Goal: Check status: Check status

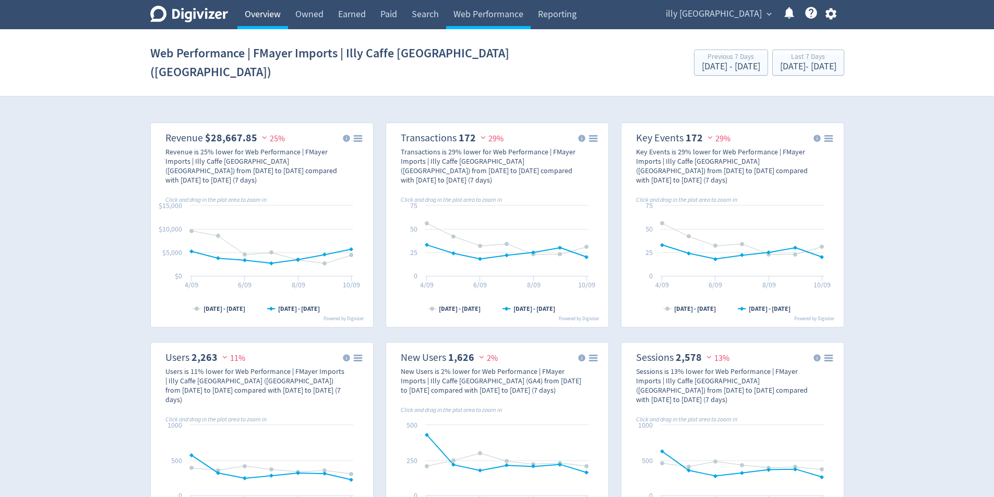
click at [260, 17] on link "Overview" at bounding box center [262, 14] width 51 height 29
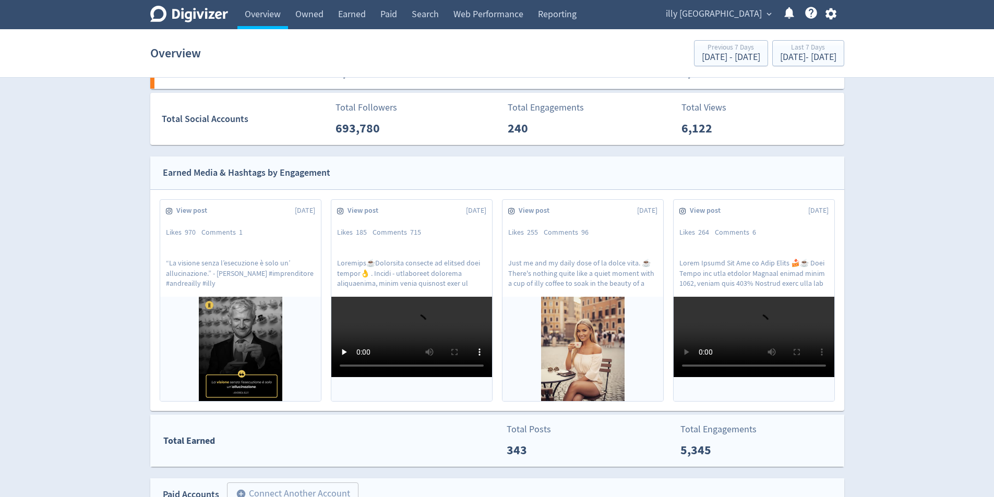
scroll to position [470, 0]
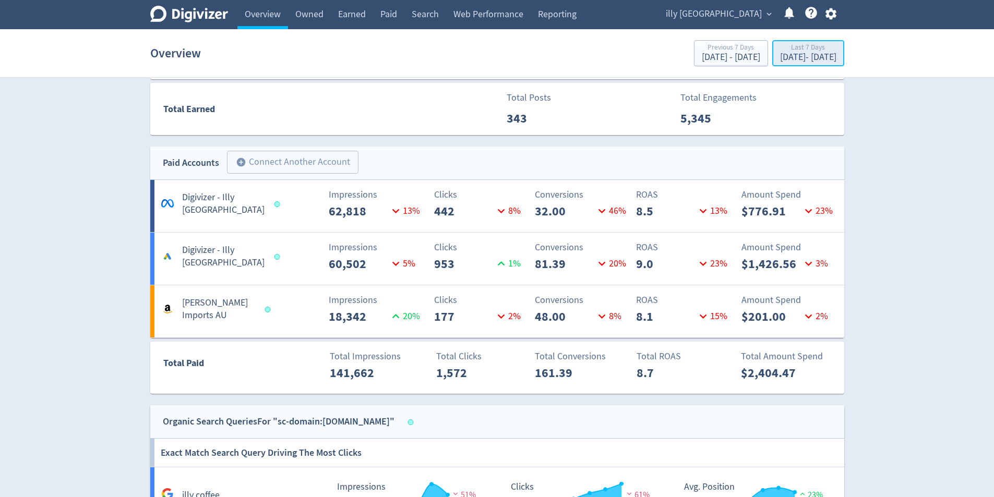
click at [795, 61] on div "[DATE] - [DATE]" at bounding box center [808, 57] width 56 height 9
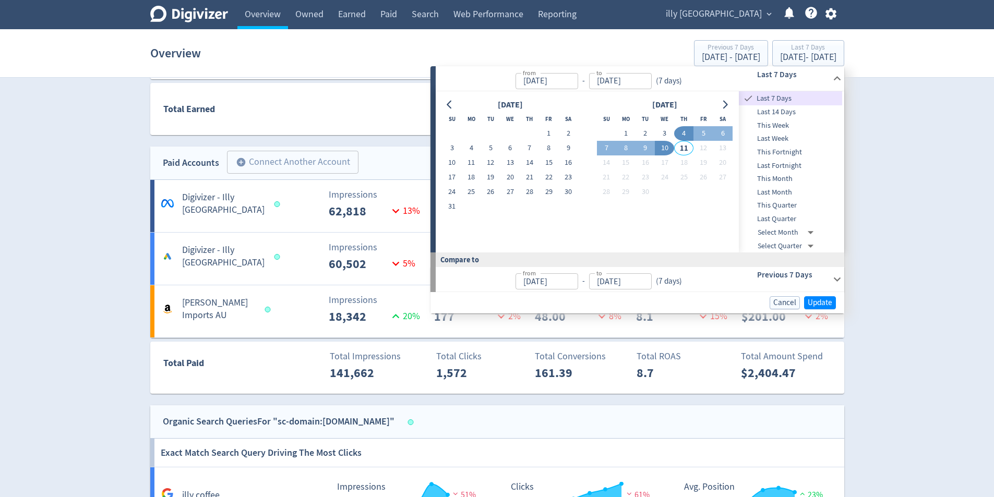
click at [934, 269] on div "Digivizer Logo [PERSON_NAME] Logo Overview Owned Earned Paid Search Web Perform…" at bounding box center [497, 227] width 994 height 1395
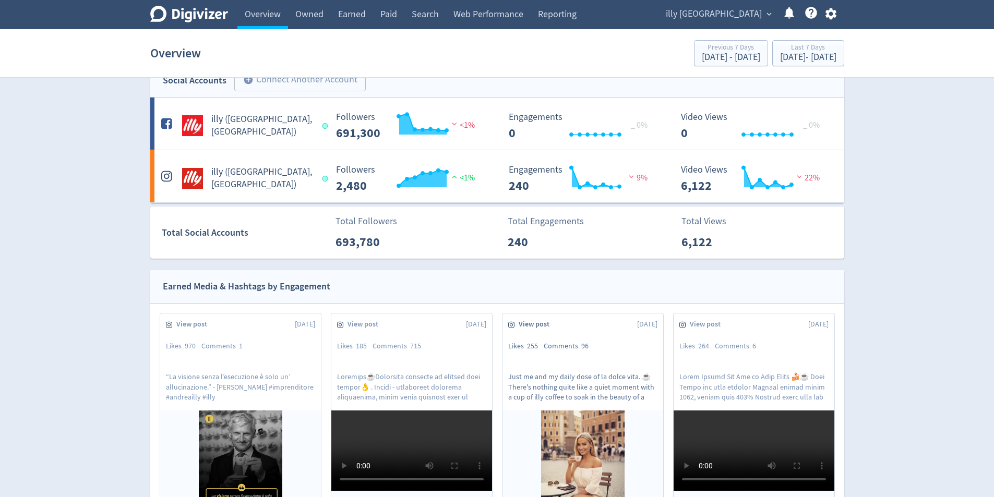
scroll to position [0, 0]
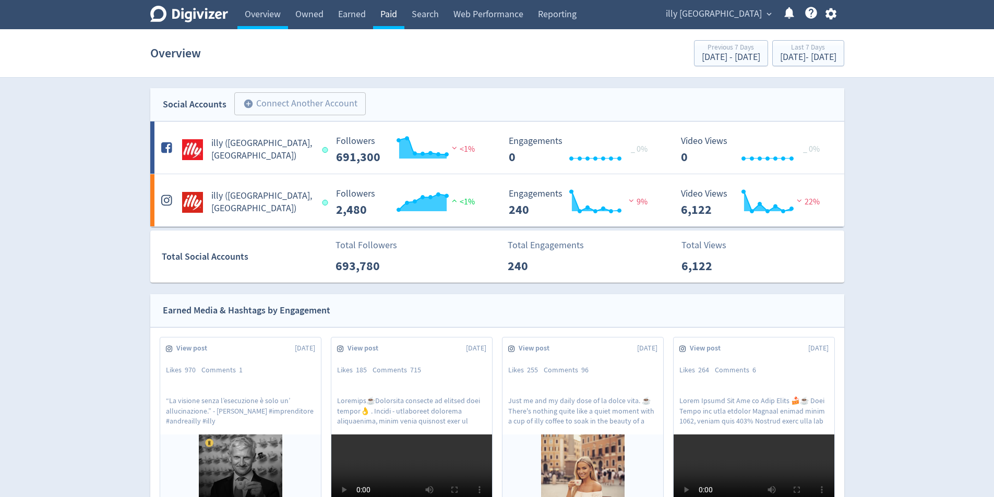
click at [379, 5] on link "Paid" at bounding box center [388, 14] width 31 height 29
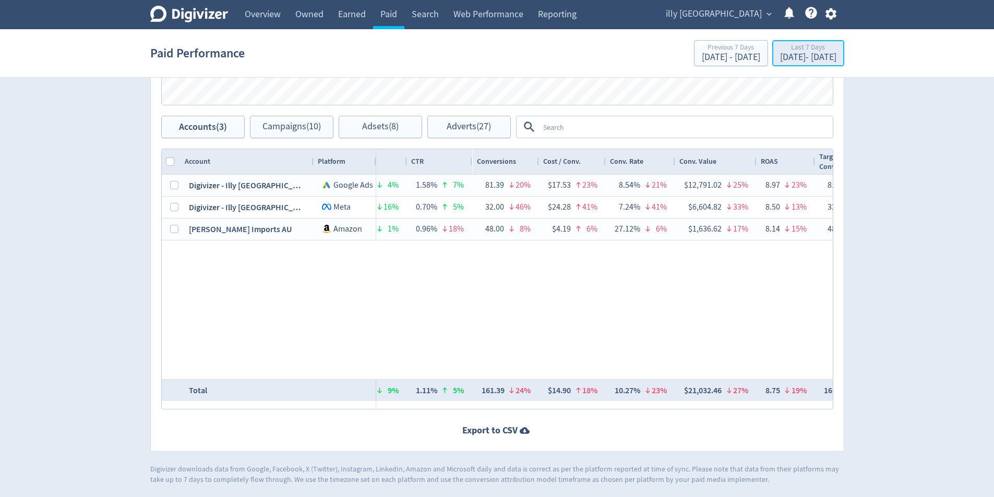
click at [808, 49] on div "Last 7 Days" at bounding box center [808, 48] width 56 height 9
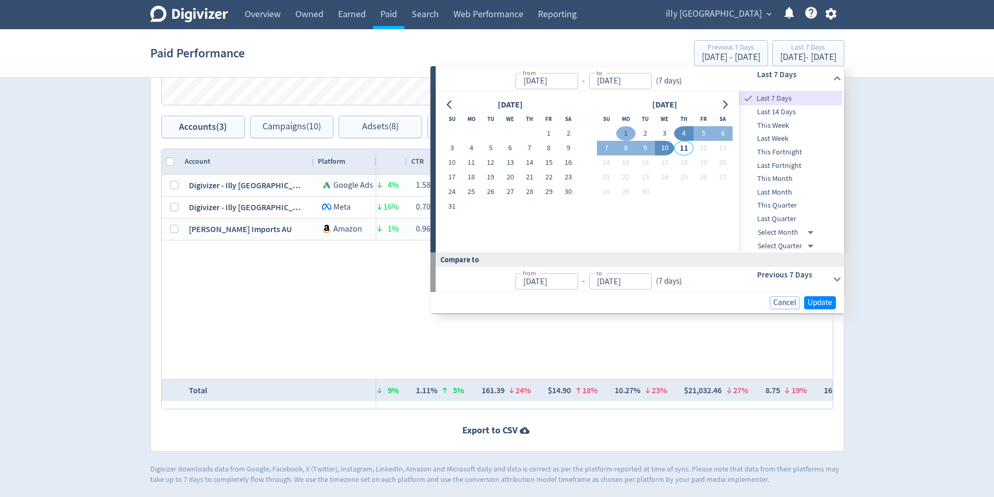
click at [624, 134] on button "1" at bounding box center [625, 133] width 19 height 15
type input "[DATE]"
click at [663, 152] on button "10" at bounding box center [664, 148] width 19 height 15
type input "[DATE]"
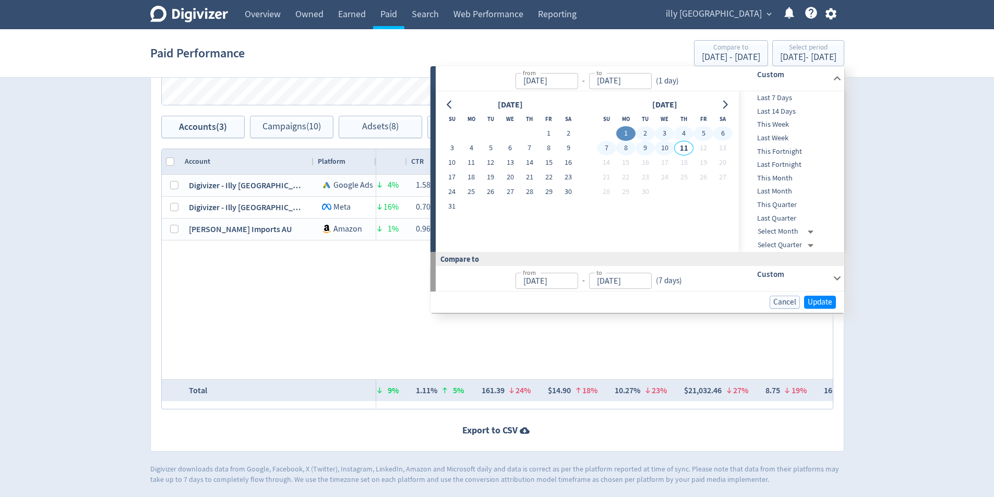
type input "[DATE]"
click at [817, 306] on span "Update" at bounding box center [820, 303] width 25 height 8
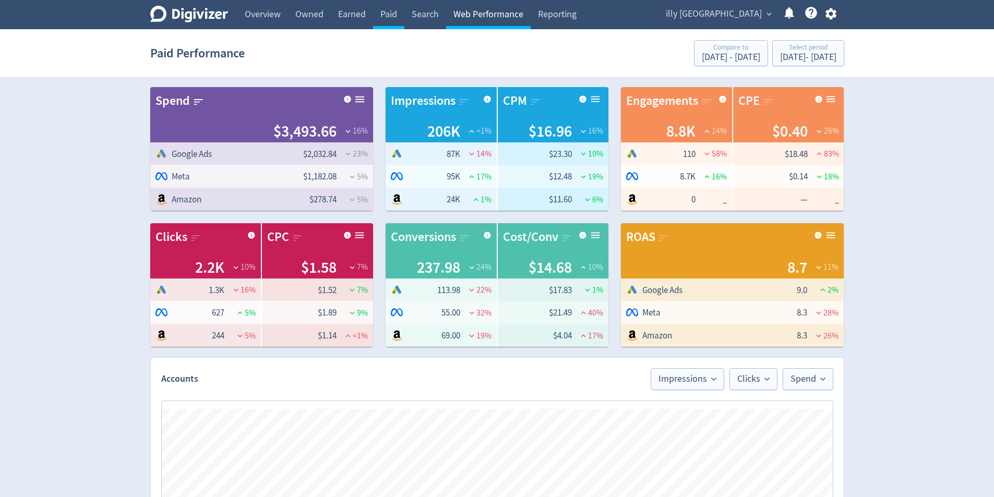
click at [487, 14] on link "Web Performance" at bounding box center [488, 14] width 85 height 29
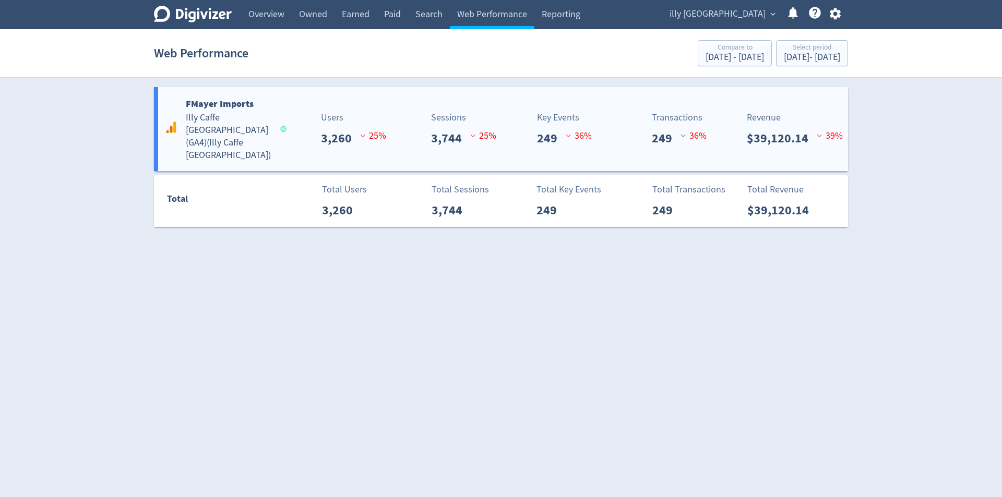
click at [499, 102] on div "FMayer Imports Illy Caffe [GEOGRAPHIC_DATA] (GA4) ( Illy Caffe [GEOGRAPHIC_DATA…" at bounding box center [501, 129] width 694 height 84
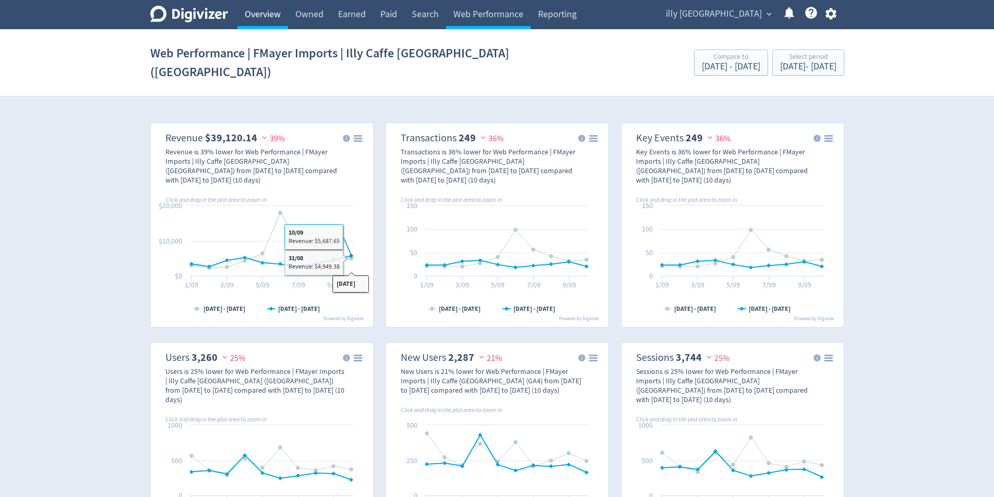
click at [263, 3] on link "Overview" at bounding box center [262, 14] width 51 height 29
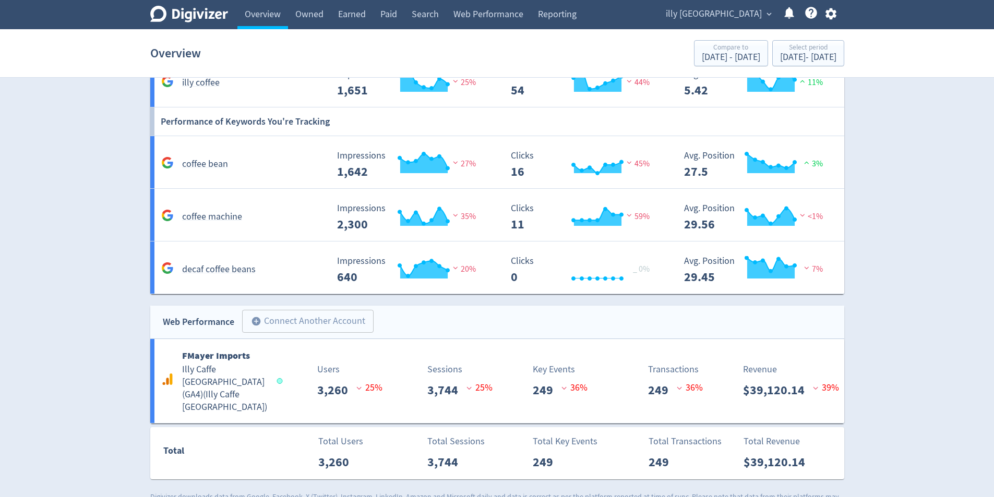
scroll to position [898, 0]
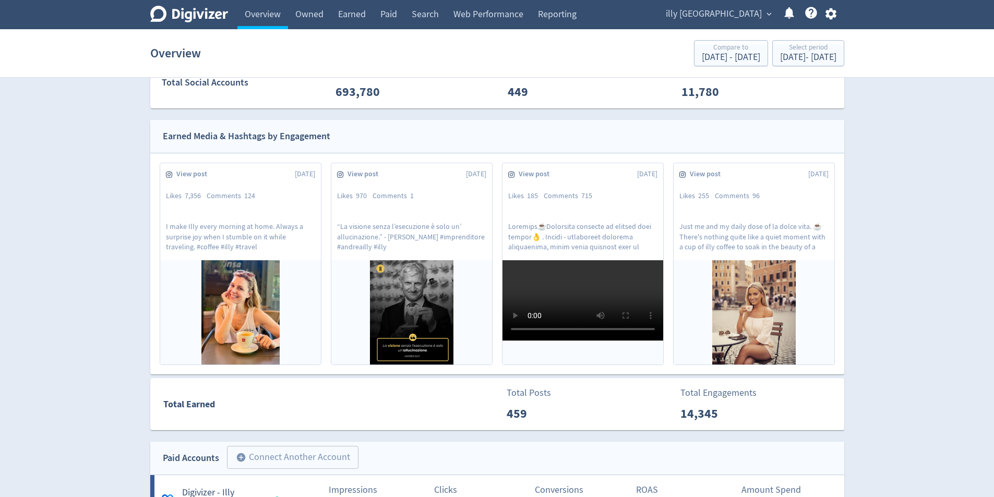
scroll to position [0, 0]
